Goal: Information Seeking & Learning: Understand process/instructions

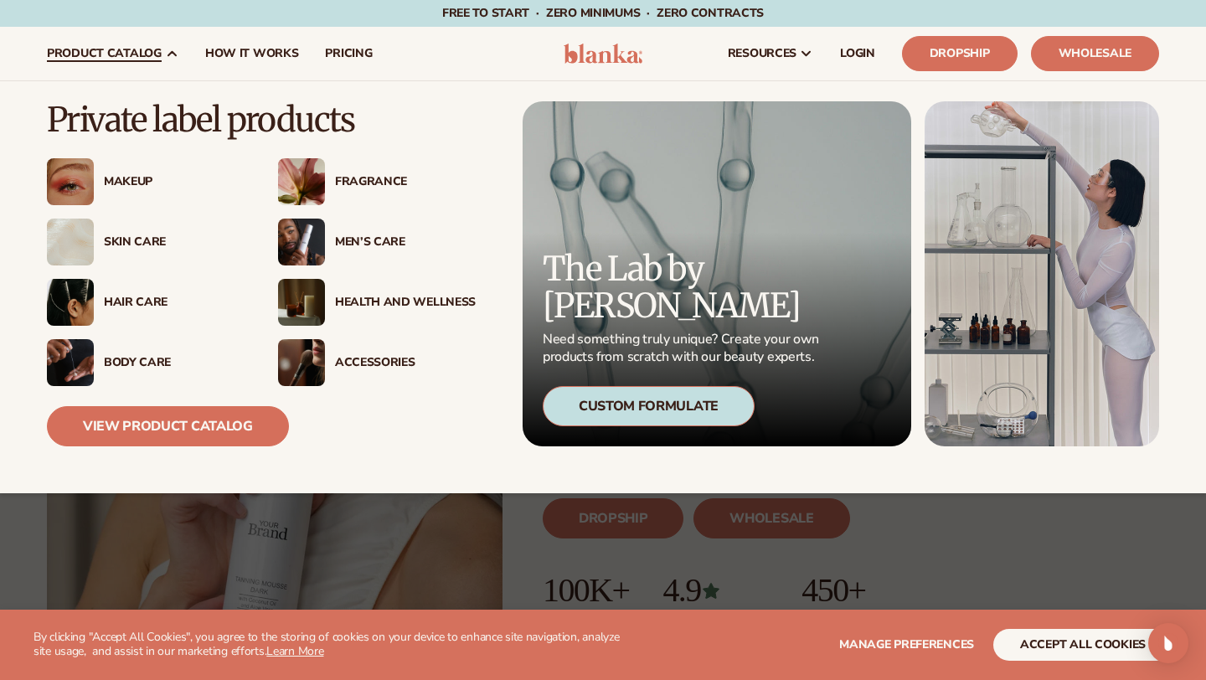
click at [137, 296] on div "Hair Care" at bounding box center [174, 303] width 141 height 14
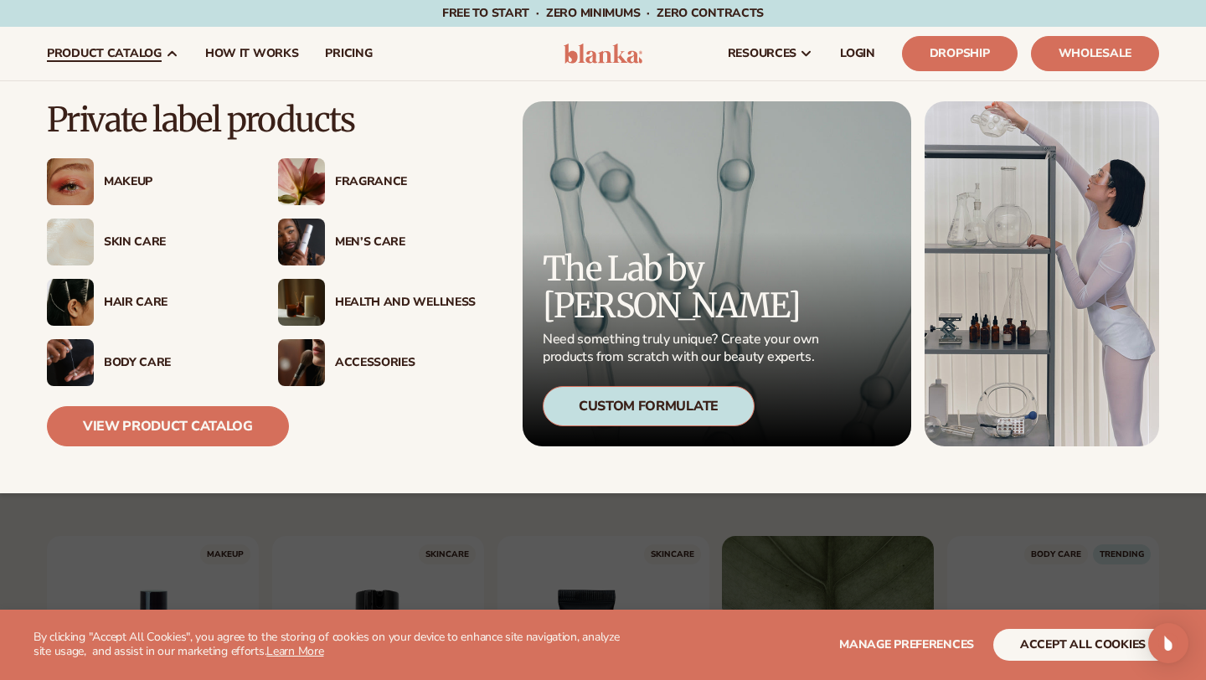
click at [130, 301] on div "Hair Care" at bounding box center [174, 303] width 141 height 14
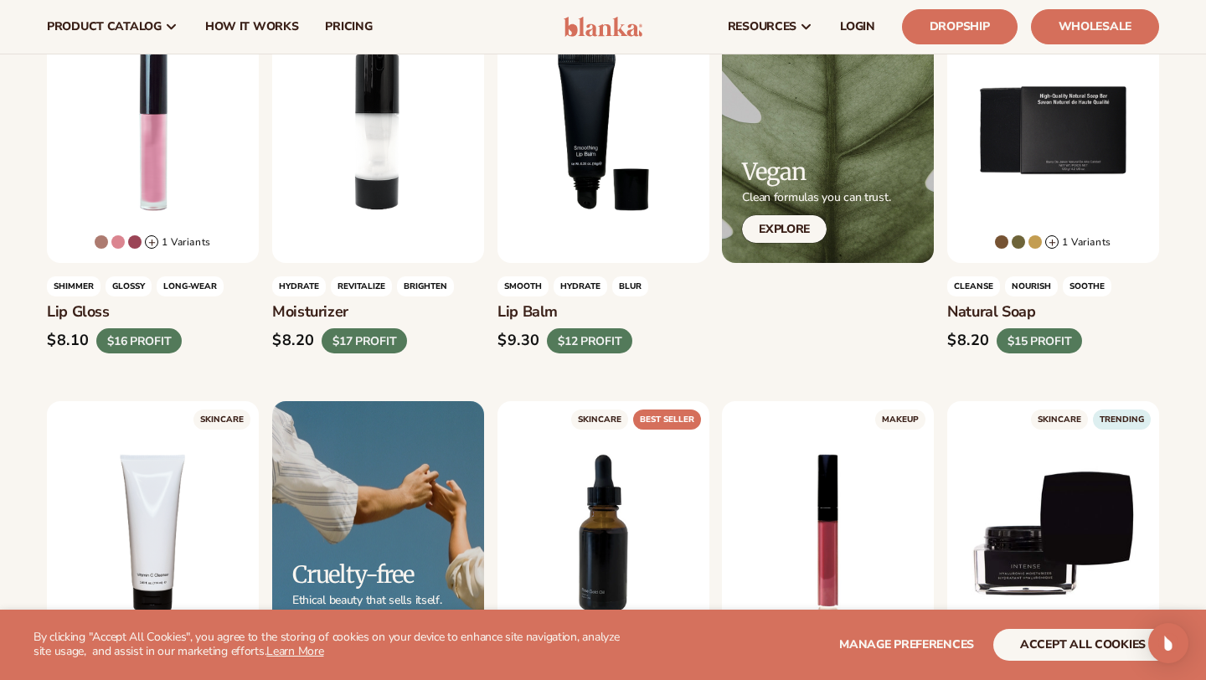
scroll to position [261, 0]
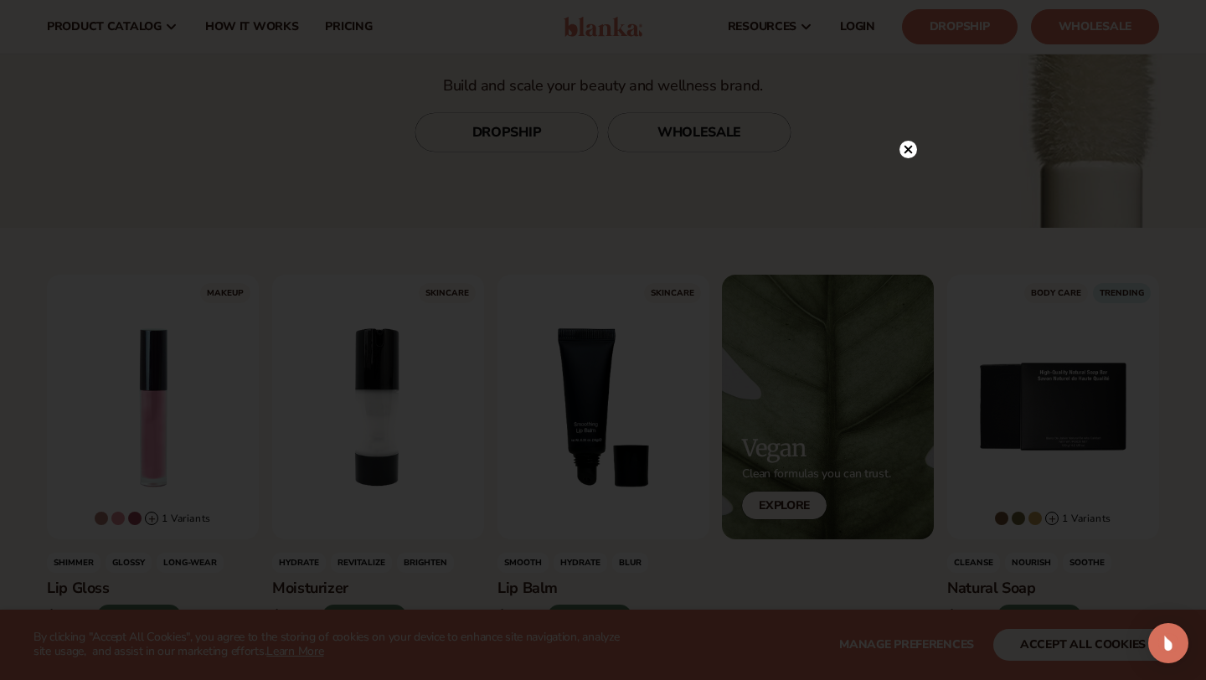
click at [901, 158] on div at bounding box center [908, 148] width 18 height 29
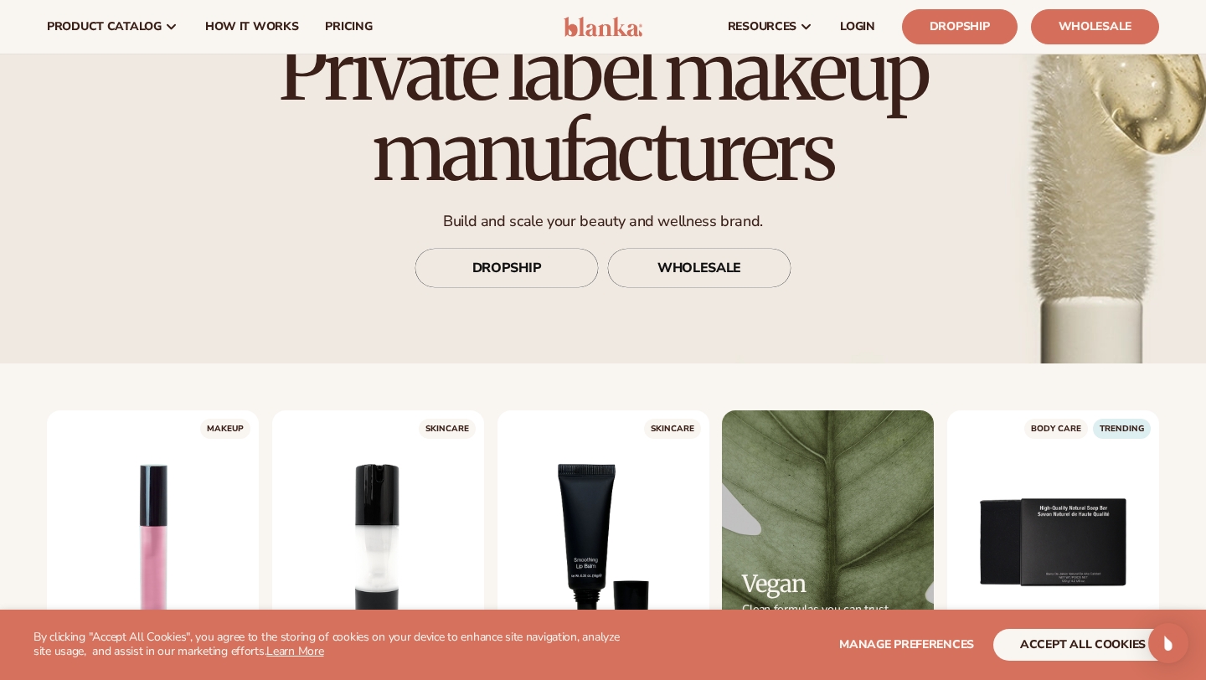
scroll to position [95, 0]
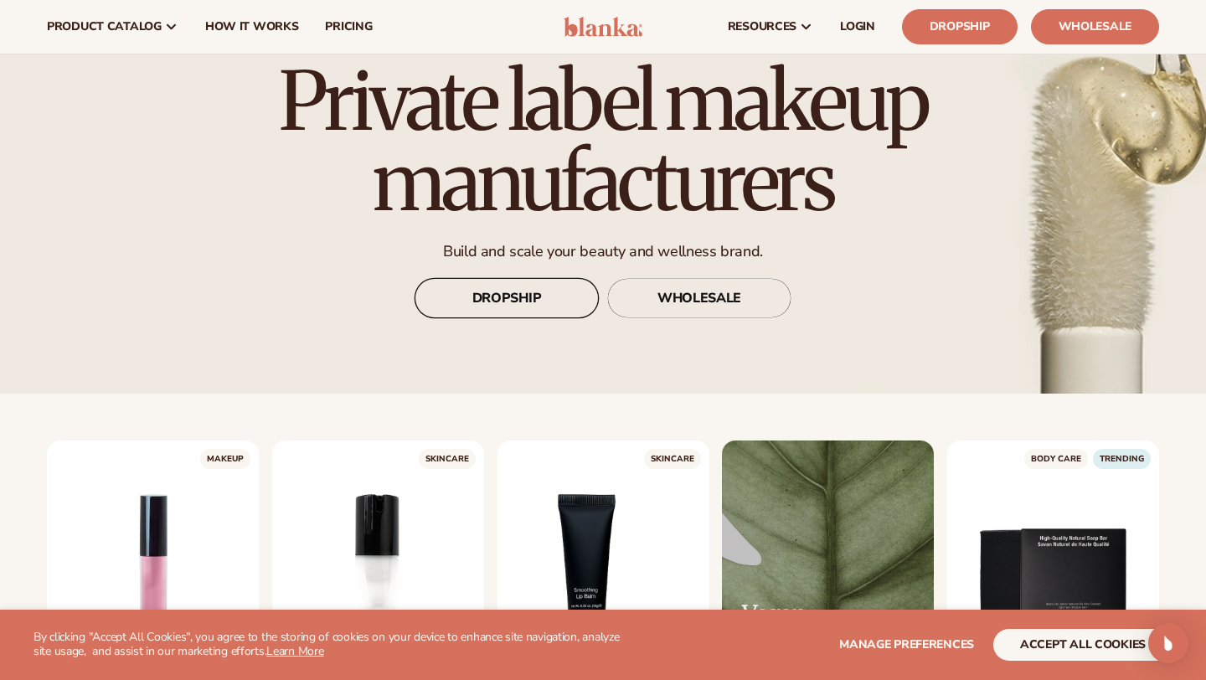
click at [497, 306] on link "DROPSHIP" at bounding box center [506, 298] width 184 height 40
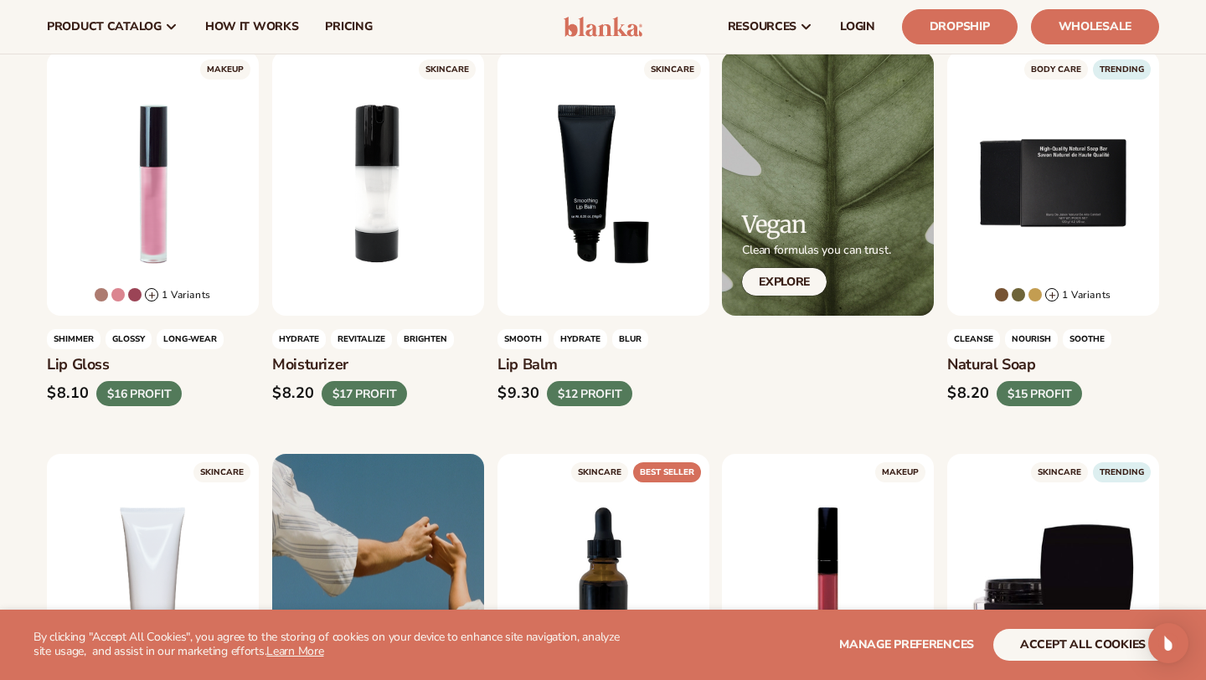
scroll to position [0, 0]
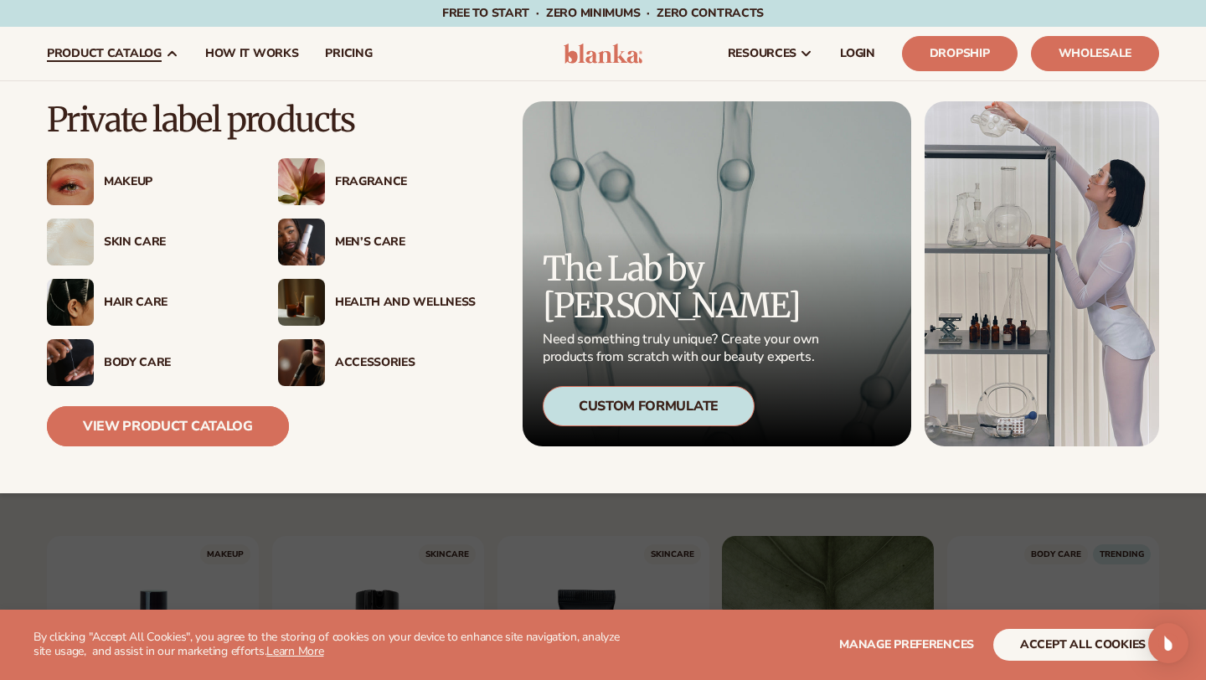
click at [165, 426] on link "View Product Catalog" at bounding box center [168, 426] width 242 height 40
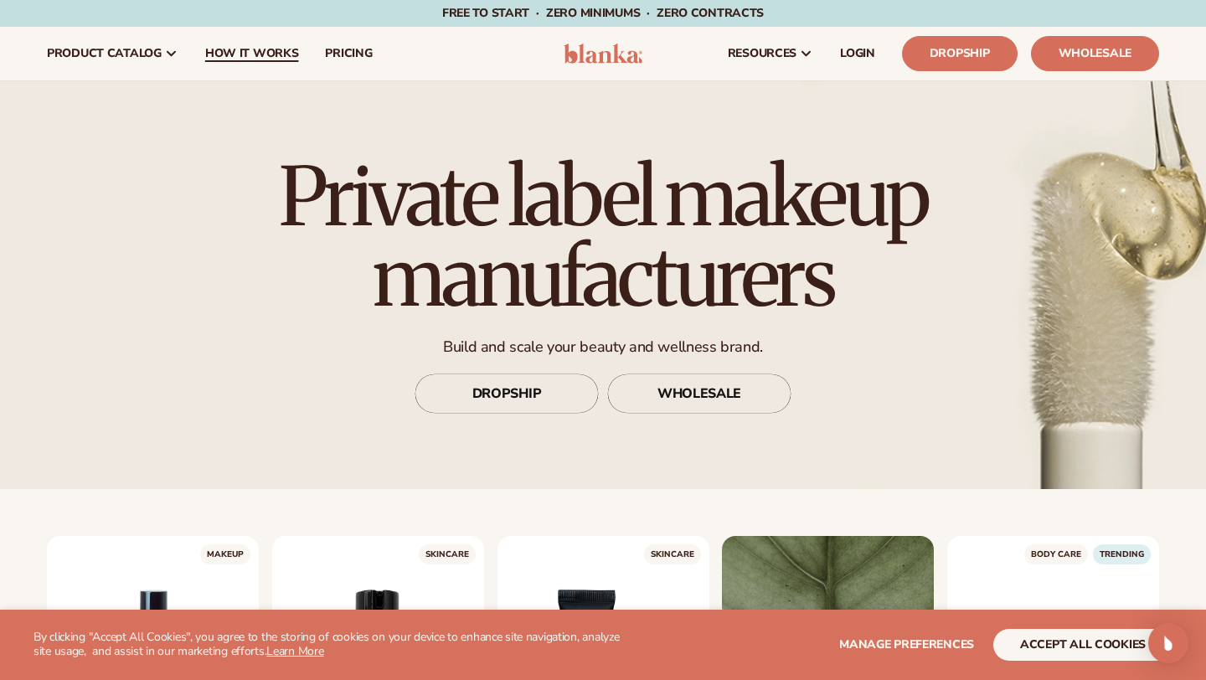
click at [259, 59] on span "How It Works" at bounding box center [252, 53] width 94 height 13
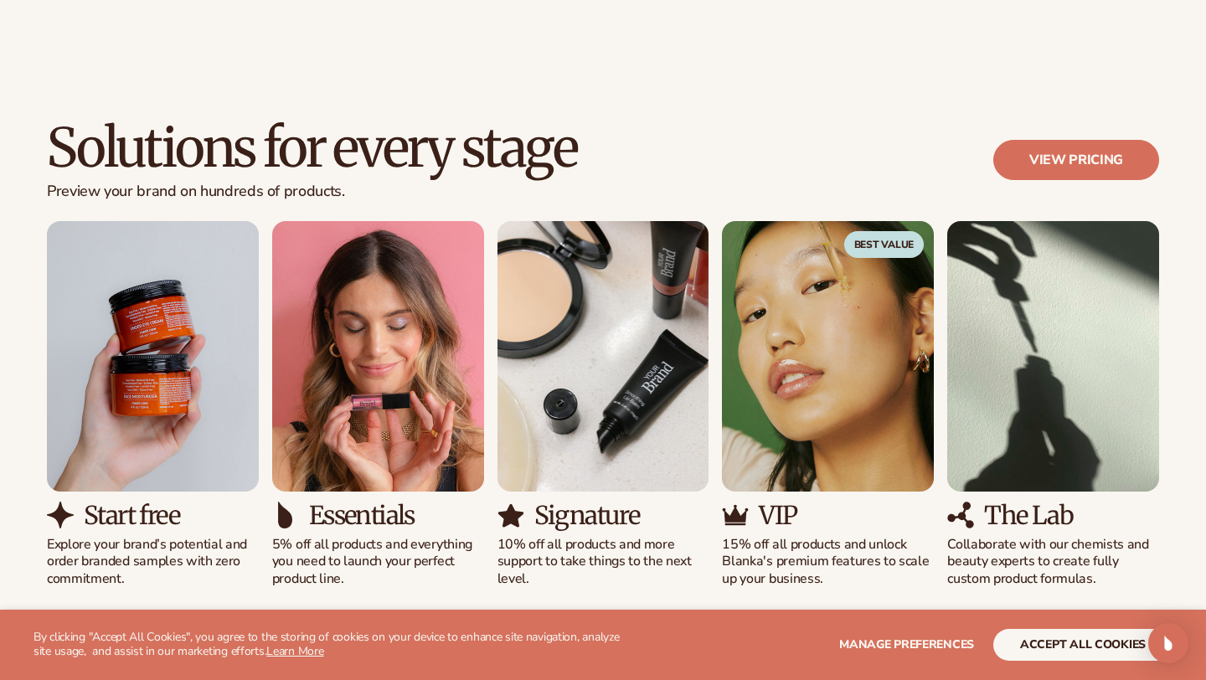
scroll to position [949, 0]
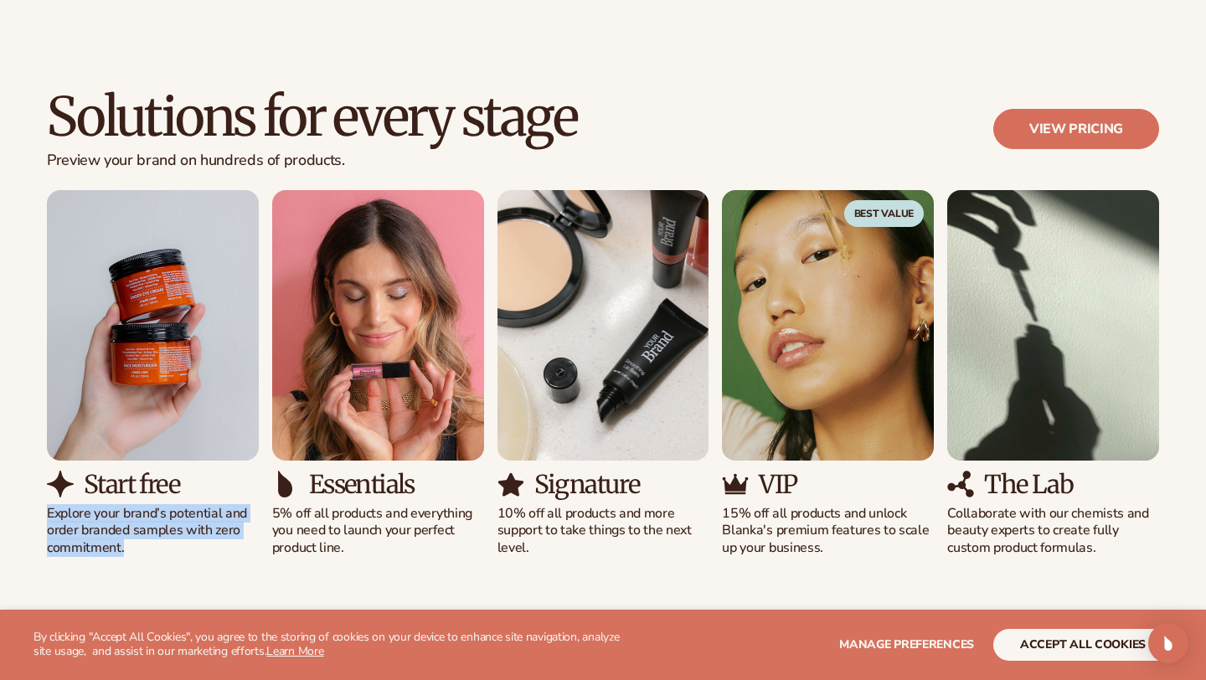
drag, startPoint x: 45, startPoint y: 515, endPoint x: 191, endPoint y: 540, distance: 147.8
click at [191, 540] on div "Solutions for every stage Preview your brand on hundreds of products. View pric…" at bounding box center [603, 323] width 1206 height 602
click at [377, 549] on div "Start free Explore your brand’s potential and order branded samples with zero c…" at bounding box center [603, 373] width 1112 height 367
click at [377, 549] on p "5% off all products and everything you need to launch your perfect product line." at bounding box center [378, 531] width 212 height 52
click at [377, 505] on p "5% off all products and everything you need to launch your perfect product line." at bounding box center [378, 531] width 212 height 52
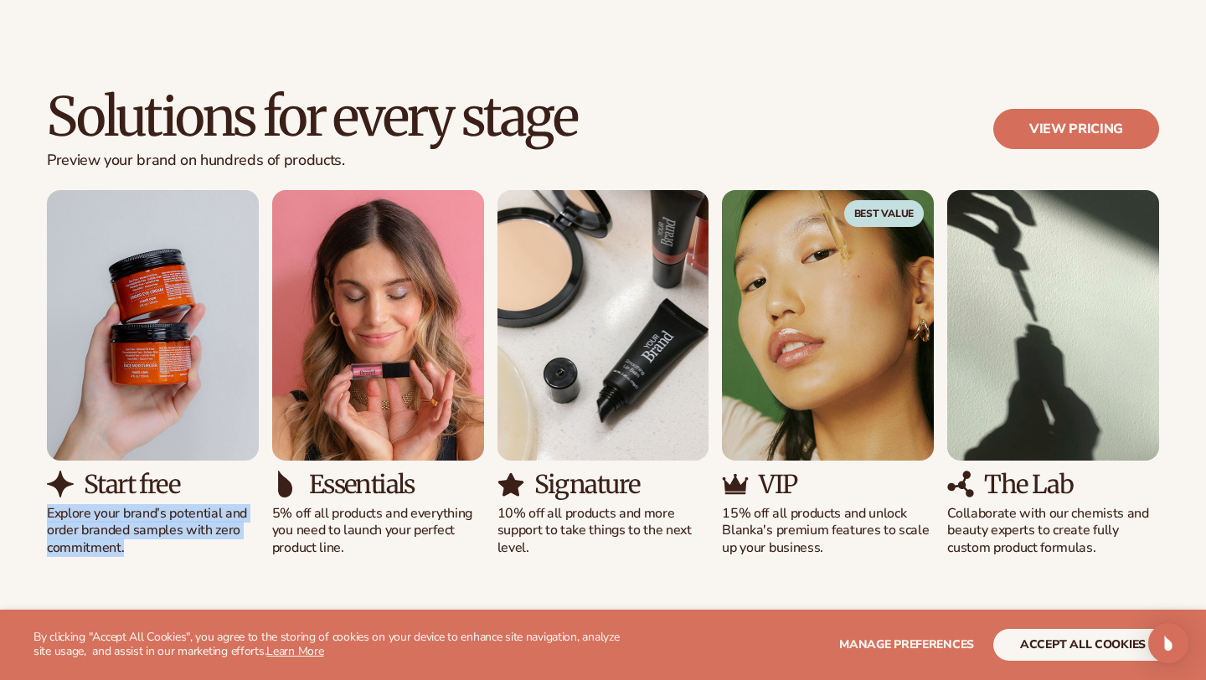
click at [568, 501] on div "Signature 10% off all products and more support to take things to the next leve…" at bounding box center [603, 514] width 212 height 86
click at [206, 514] on p "Explore your brand’s potential and order branded samples with zero commitment." at bounding box center [153, 531] width 212 height 52
click at [229, 543] on p "Explore your brand’s potential and order branded samples with zero commitment." at bounding box center [153, 531] width 212 height 52
click at [152, 554] on p "Explore your brand’s potential and order branded samples with zero commitment." at bounding box center [153, 531] width 212 height 52
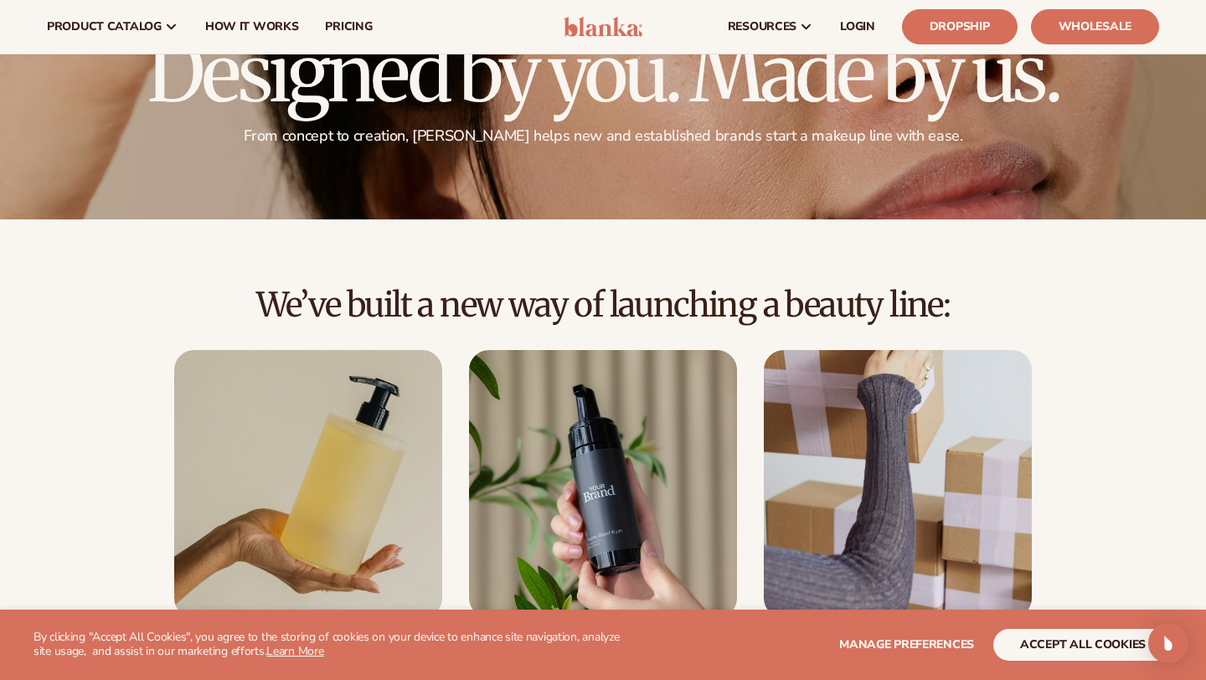
scroll to position [0, 0]
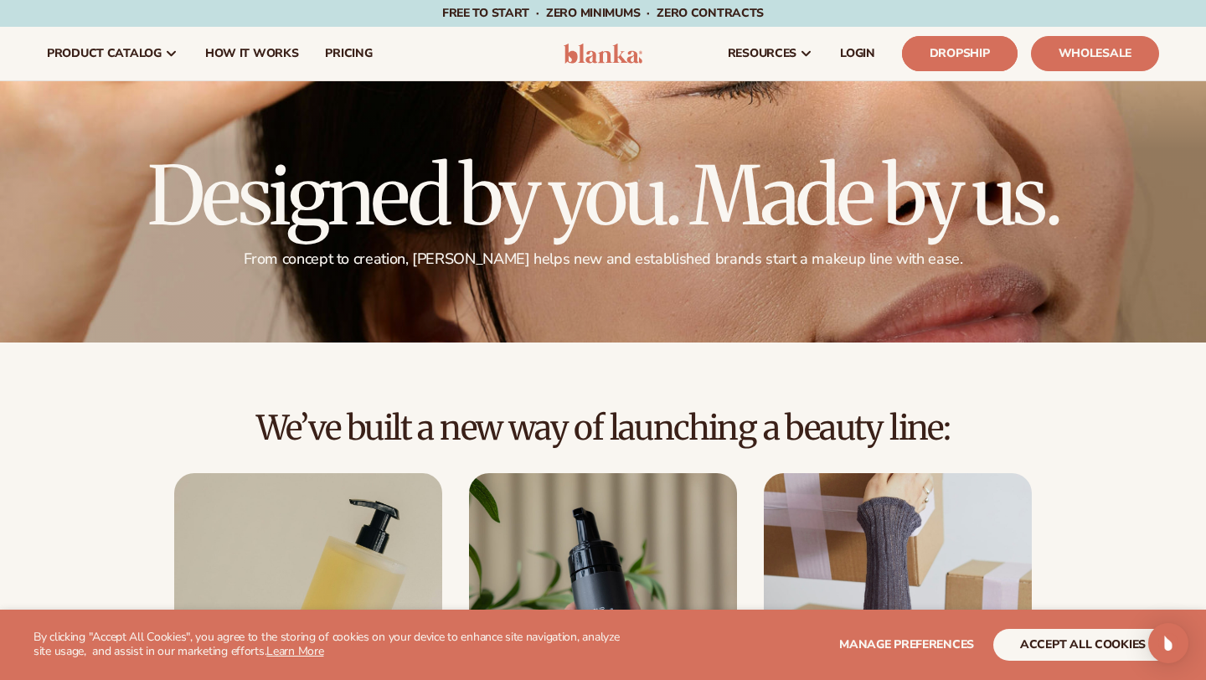
click at [981, 47] on link "Dropship" at bounding box center [960, 53] width 116 height 35
